Goal: Task Accomplishment & Management: Use online tool/utility

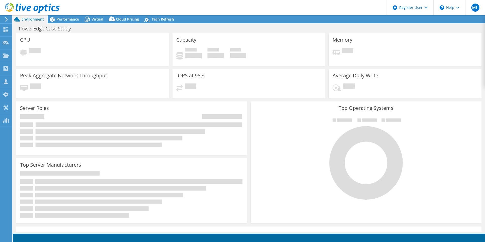
select select "USD"
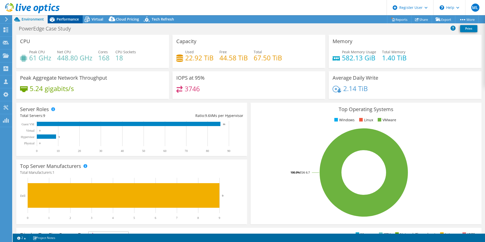
click at [61, 19] on span "Performance" at bounding box center [68, 19] width 22 height 5
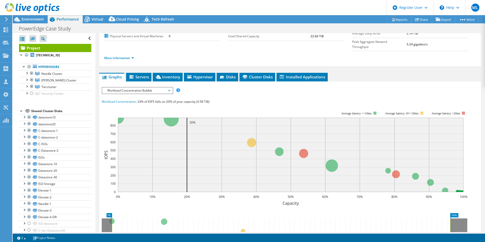
scroll to position [2, 0]
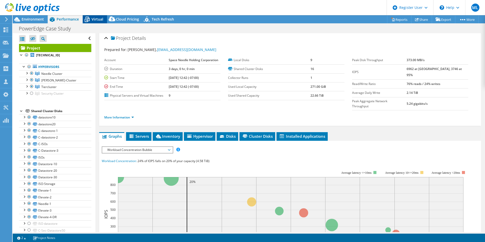
click at [101, 16] on div "Virtual" at bounding box center [95, 19] width 24 height 8
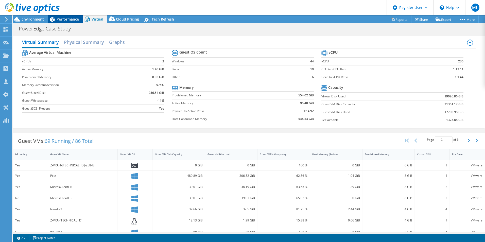
click at [64, 18] on span "Performance" at bounding box center [68, 19] width 22 height 5
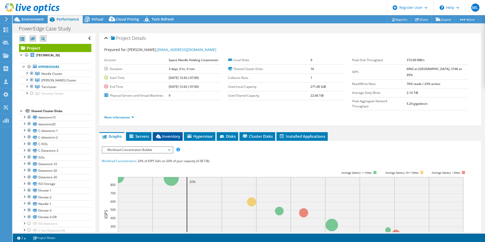
click at [173, 134] on span "Inventory" at bounding box center [167, 136] width 25 height 5
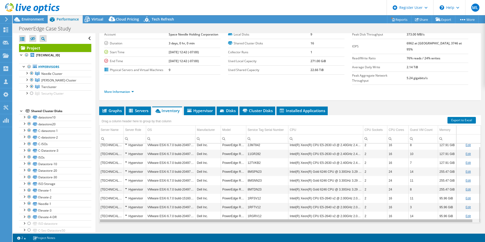
scroll to position [0, 4]
drag, startPoint x: 289, startPoint y: 211, endPoint x: 367, endPoint y: 210, distance: 77.9
click at [367, 210] on body "ML Dell User [PERSON_NAME] [EMAIL_ADDRESS][DOMAIN_NAME] Dell My Profile Log Out…" at bounding box center [242, 121] width 485 height 242
drag, startPoint x: 236, startPoint y: 212, endPoint x: 406, endPoint y: 204, distance: 169.9
click at [406, 204] on body "ML Dell User [PERSON_NAME] [EMAIL_ADDRESS][DOMAIN_NAME] Dell My Profile Log Out…" at bounding box center [242, 121] width 485 height 242
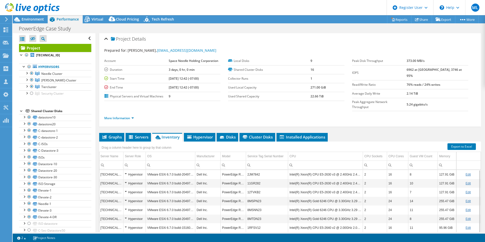
scroll to position [0, 0]
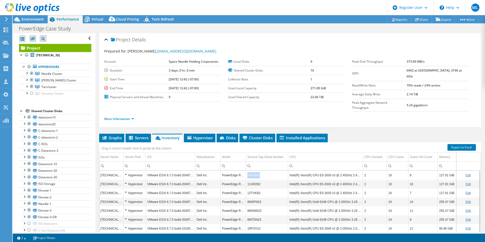
drag, startPoint x: 244, startPoint y: 166, endPoint x: 263, endPoint y: 165, distance: 19.6
click at [263, 171] on td "2JM7842" at bounding box center [267, 175] width 42 height 9
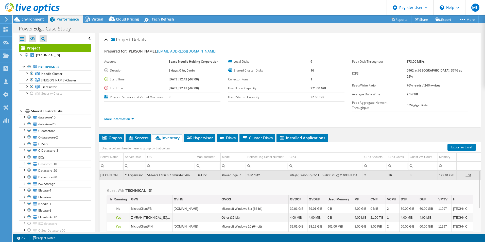
click at [251, 171] on td "2JM7842" at bounding box center [267, 175] width 42 height 9
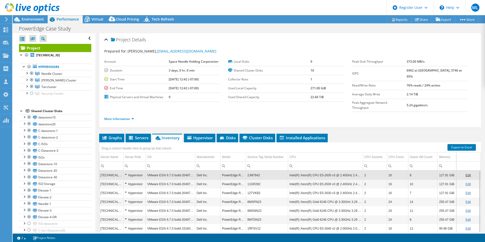
click at [254, 171] on td "2JM7842" at bounding box center [267, 175] width 42 height 9
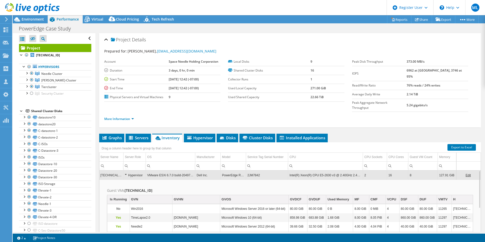
click at [252, 171] on td "2JM7842" at bounding box center [267, 175] width 42 height 9
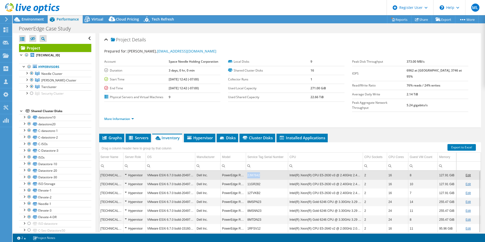
drag, startPoint x: 244, startPoint y: 165, endPoint x: 256, endPoint y: 165, distance: 12.2
click at [256, 171] on td "2JM7842" at bounding box center [267, 175] width 42 height 9
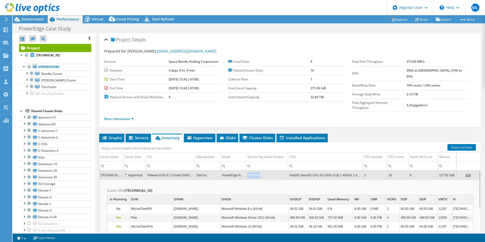
copy td "2JM7842"
drag, startPoint x: 256, startPoint y: 165, endPoint x: 244, endPoint y: 166, distance: 12.2
click at [246, 171] on td "2JM7842" at bounding box center [267, 175] width 42 height 9
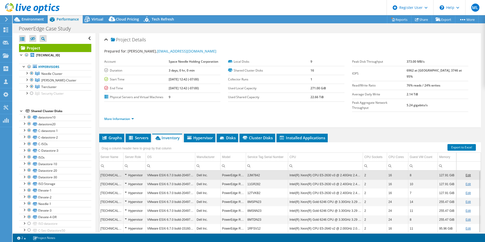
click at [385, 47] on div "Prepared for: [PERSON_NAME], [EMAIL_ADDRESS][DOMAIN_NAME] Account Space Needle …" at bounding box center [290, 85] width 372 height 81
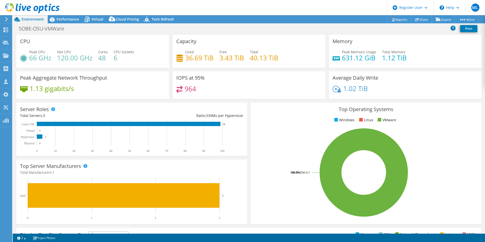
select select "USD"
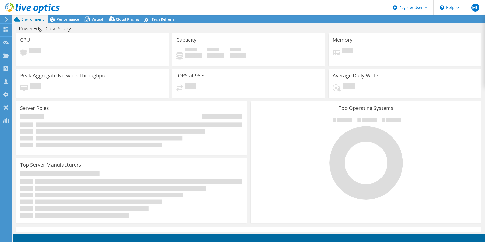
select select "USD"
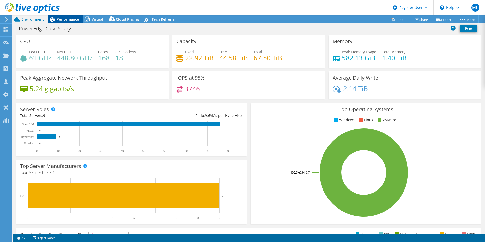
click at [64, 18] on span "Performance" at bounding box center [68, 19] width 22 height 5
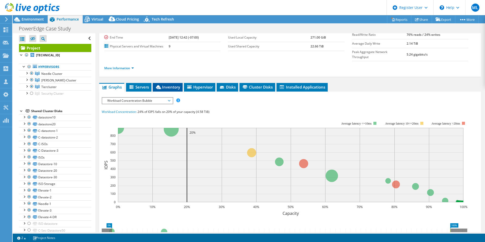
click at [166, 85] on span "Inventory" at bounding box center [167, 87] width 25 height 5
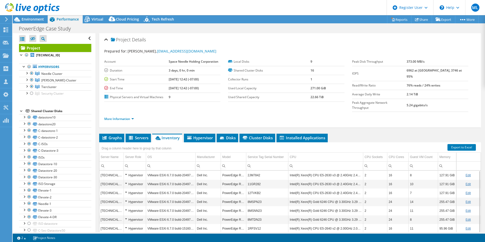
scroll to position [25, 0]
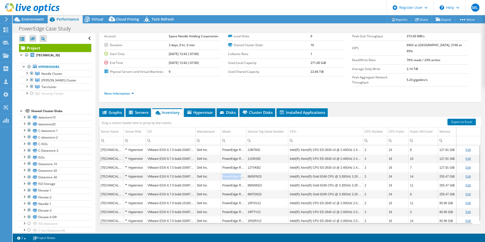
drag, startPoint x: 222, startPoint y: 166, endPoint x: 245, endPoint y: 167, distance: 23.1
click at [245, 172] on td "PowerEdge R640" at bounding box center [233, 176] width 25 height 9
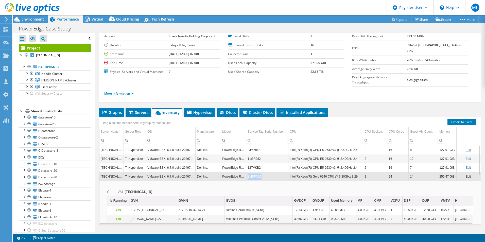
copy td "8MSPN23"
drag, startPoint x: 247, startPoint y: 167, endPoint x: 261, endPoint y: 168, distance: 14.5
click at [261, 172] on td "8MSPN23" at bounding box center [267, 176] width 42 height 9
